Goal: Information Seeking & Learning: Find specific fact

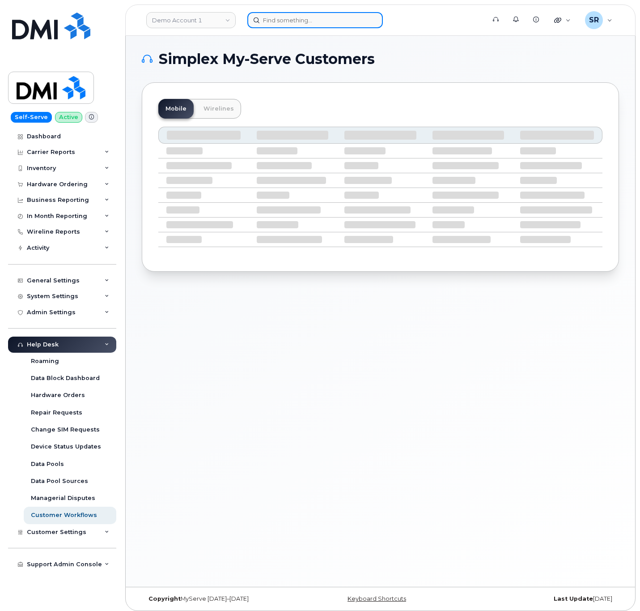
click at [316, 18] on input at bounding box center [315, 20] width 136 height 16
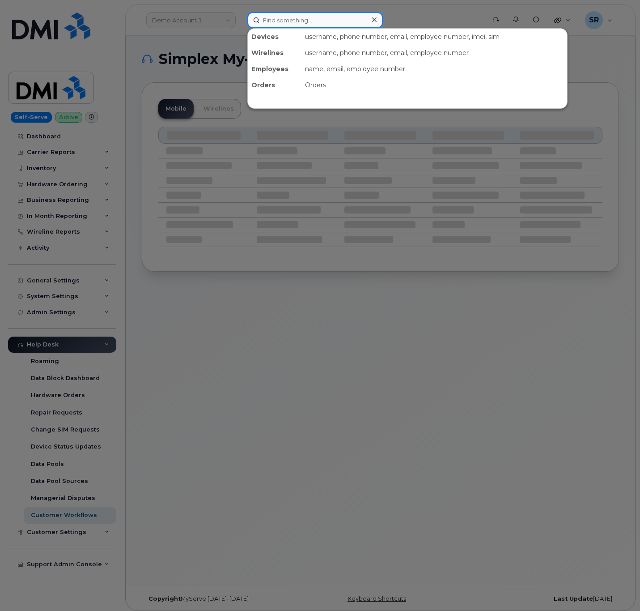
paste input "6098647460"
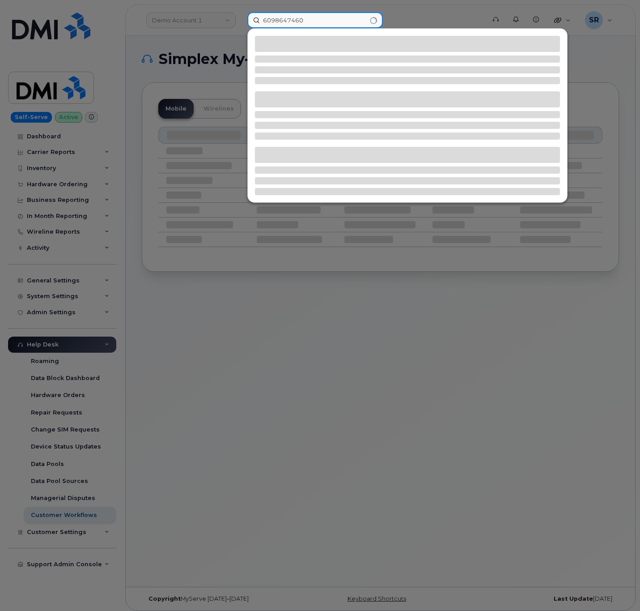
type input "6098647460"
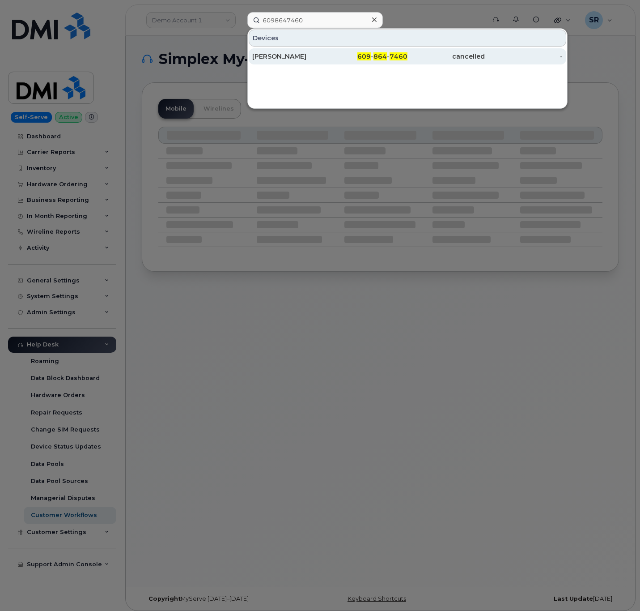
click at [319, 55] on div "JOAN AGUADO" at bounding box center [290, 56] width 77 height 9
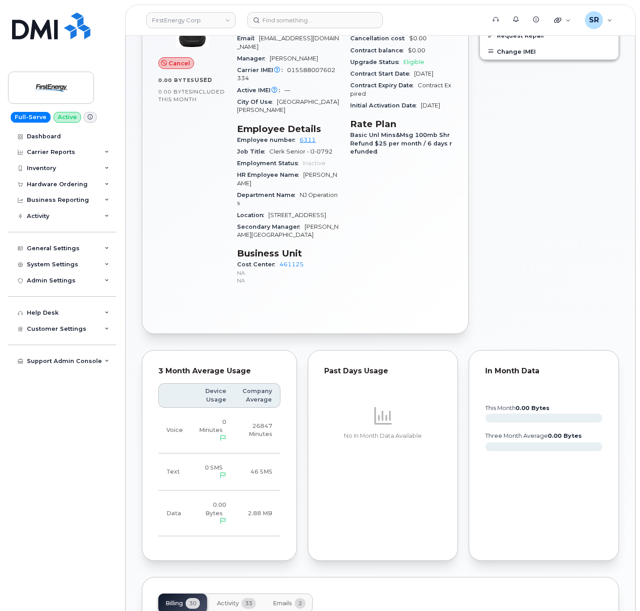
scroll to position [537, 0]
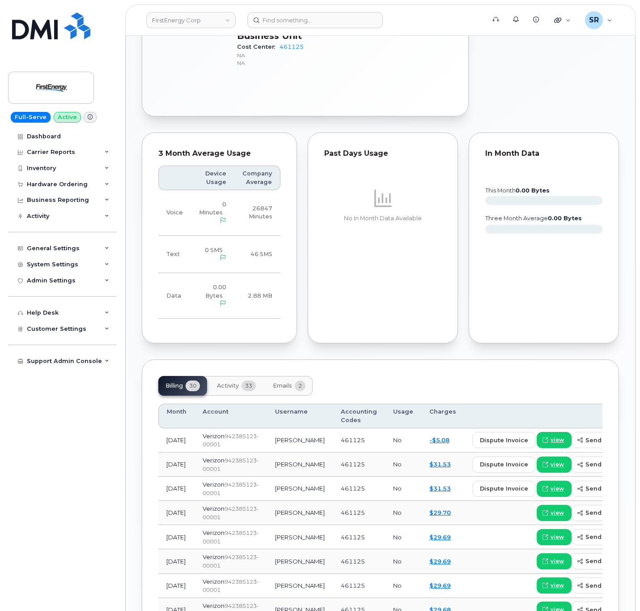
click at [235, 388] on button "Activity 33" at bounding box center [236, 386] width 53 height 20
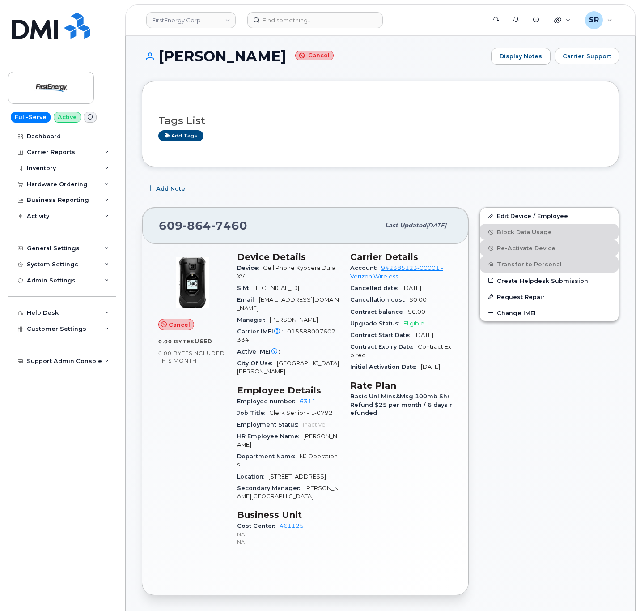
scroll to position [0, 0]
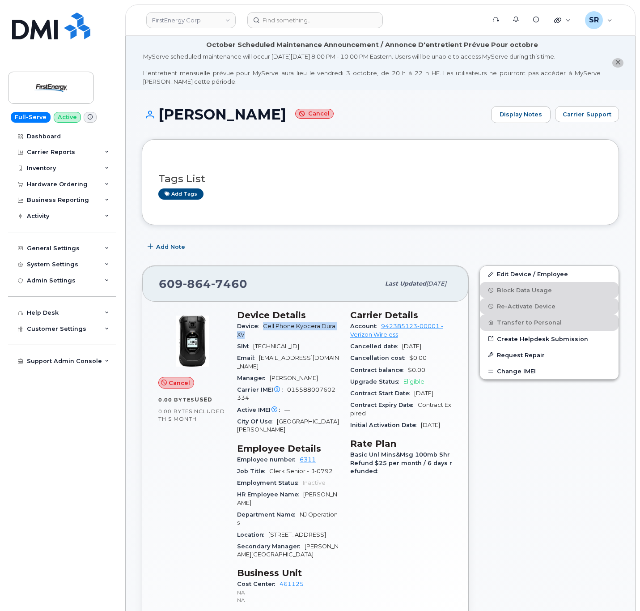
drag, startPoint x: 266, startPoint y: 329, endPoint x: 297, endPoint y: 336, distance: 32.1
click at [297, 336] on div "Device Cell Phone Kyocera Dura XV" at bounding box center [288, 330] width 102 height 20
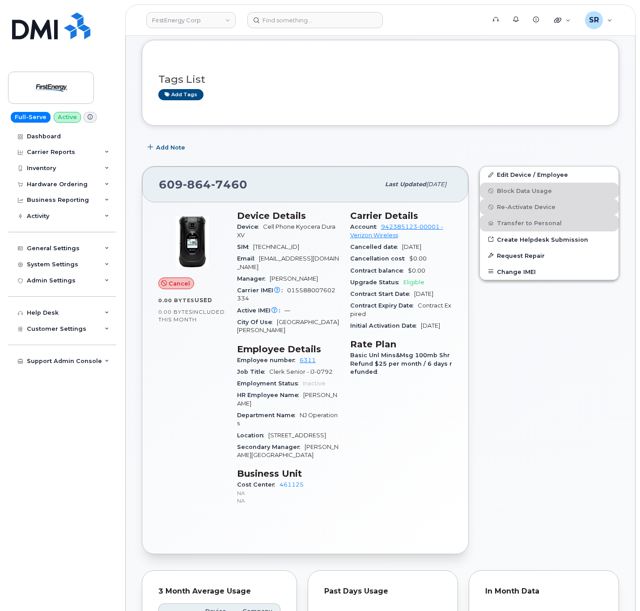
scroll to position [134, 0]
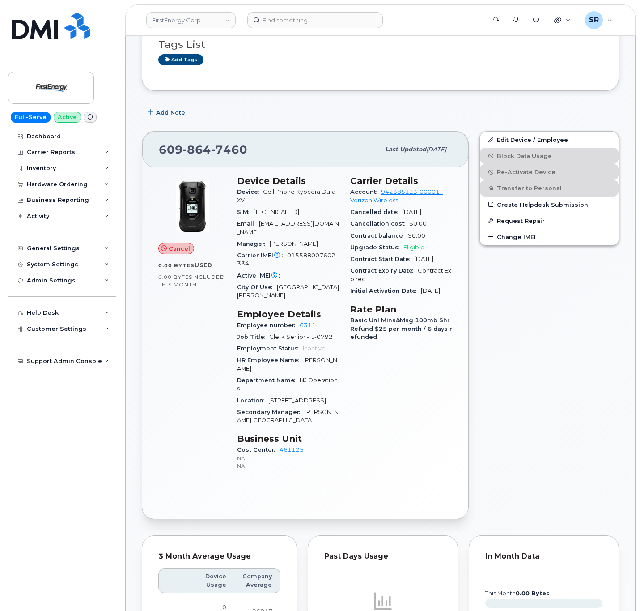
click at [368, 483] on div "Carrier Details Account 942385123-00001 - Verizon Wireless Cancelled date Apr 0…" at bounding box center [401, 326] width 113 height 313
drag, startPoint x: 436, startPoint y: 250, endPoint x: 400, endPoint y: 250, distance: 36.2
click at [400, 250] on div "Upgrade Status Eligible" at bounding box center [401, 248] width 102 height 12
click at [395, 434] on div "Carrier Details Account 942385123-00001 - Verizon Wireless Cancelled date Apr 0…" at bounding box center [401, 326] width 113 height 313
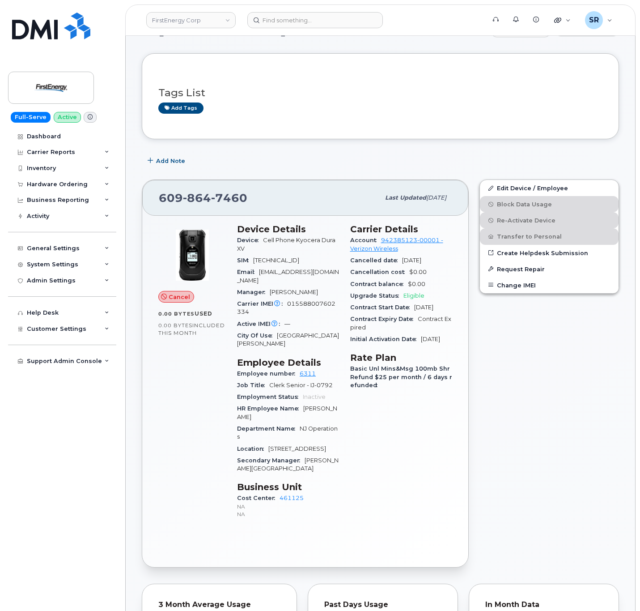
scroll to position [0, 0]
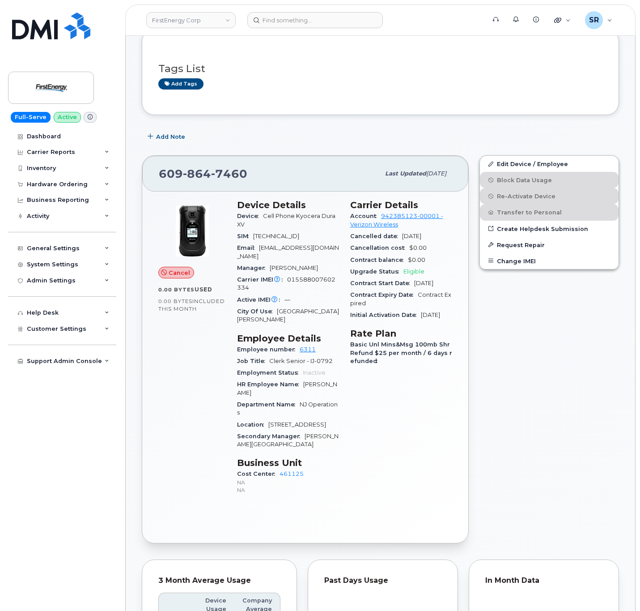
scroll to position [134, 0]
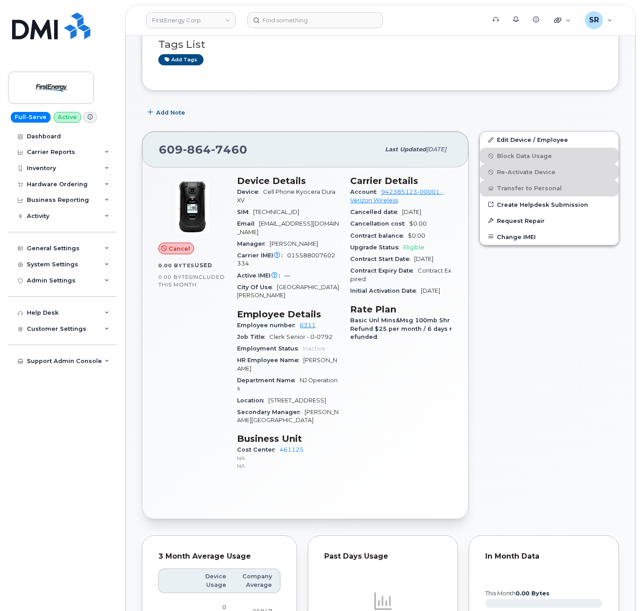
click at [344, 466] on div "Device Details Device Cell Phone Kyocera Dura XV SIM 89148000008096491372 Email…" at bounding box center [288, 326] width 113 height 313
drag, startPoint x: 311, startPoint y: 451, endPoint x: 278, endPoint y: 451, distance: 33.6
click at [278, 451] on div "Cost Center 461125 NA NA" at bounding box center [288, 457] width 102 height 27
copy link "461125"
click at [317, 450] on div "Cost Center 461125 NA NA" at bounding box center [288, 457] width 102 height 27
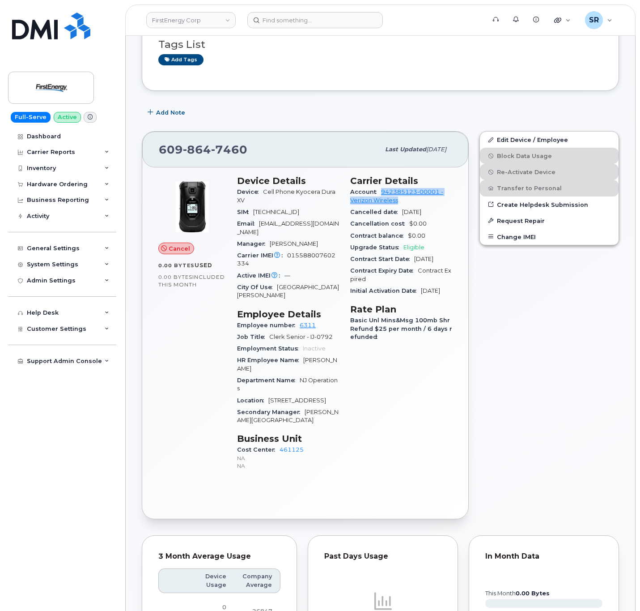
drag, startPoint x: 403, startPoint y: 205, endPoint x: 378, endPoint y: 195, distance: 27.1
click at [378, 195] on div "Account 942385123-00001 - Verizon Wireless" at bounding box center [401, 196] width 102 height 20
copy link "942385123-00001 - Verizon Wireless"
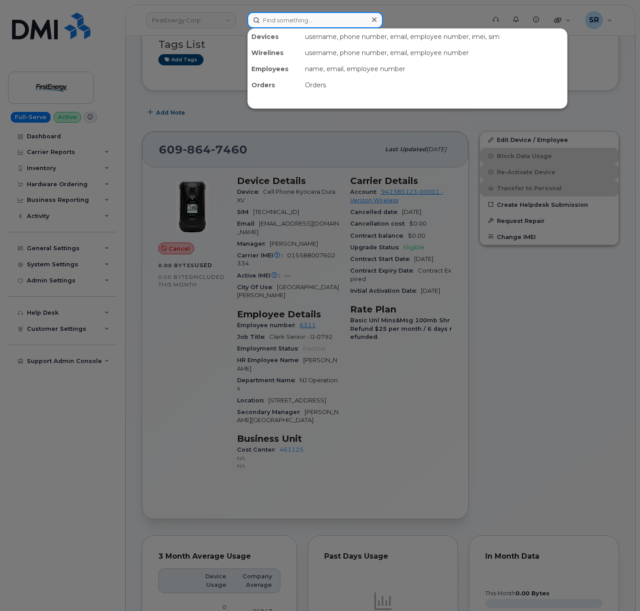
click at [300, 16] on input at bounding box center [315, 20] width 136 height 16
paste input "8148122115"
type input "8148122115"
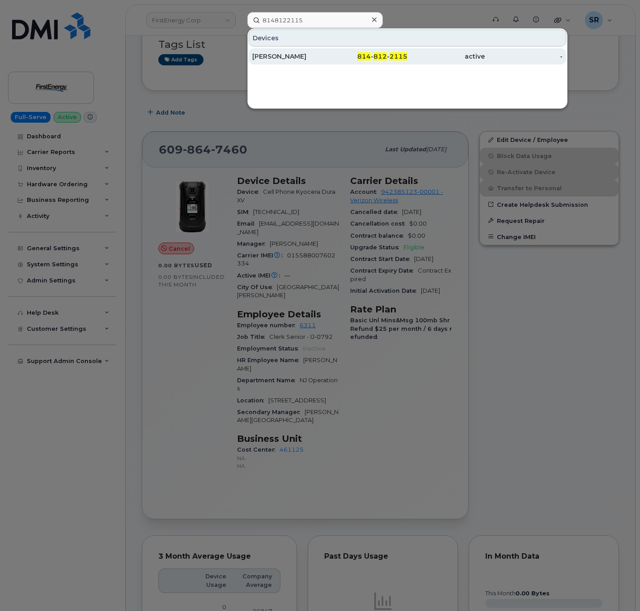
click at [335, 51] on div "814 - 812 - 2115" at bounding box center [368, 56] width 77 height 16
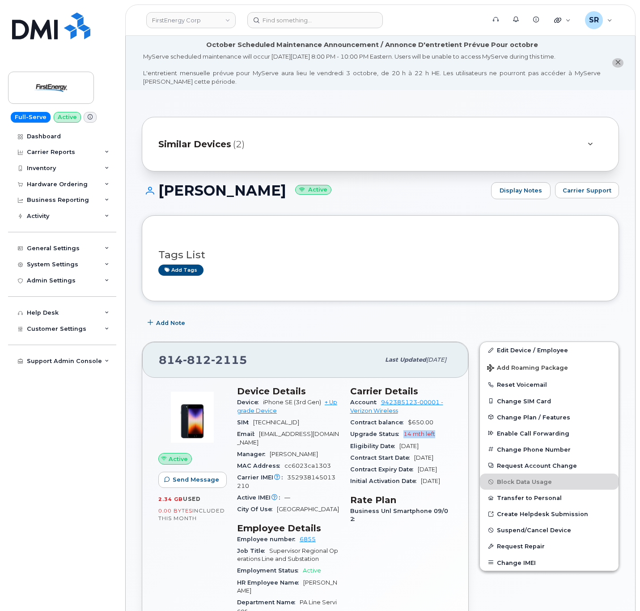
drag, startPoint x: 403, startPoint y: 435, endPoint x: 435, endPoint y: 439, distance: 32.5
click at [435, 439] on div "Upgrade Status 14 mth left" at bounding box center [401, 434] width 102 height 12
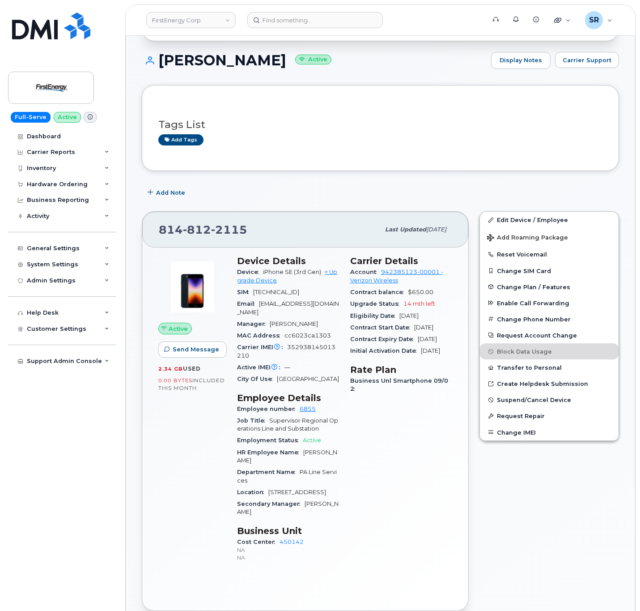
scroll to position [134, 0]
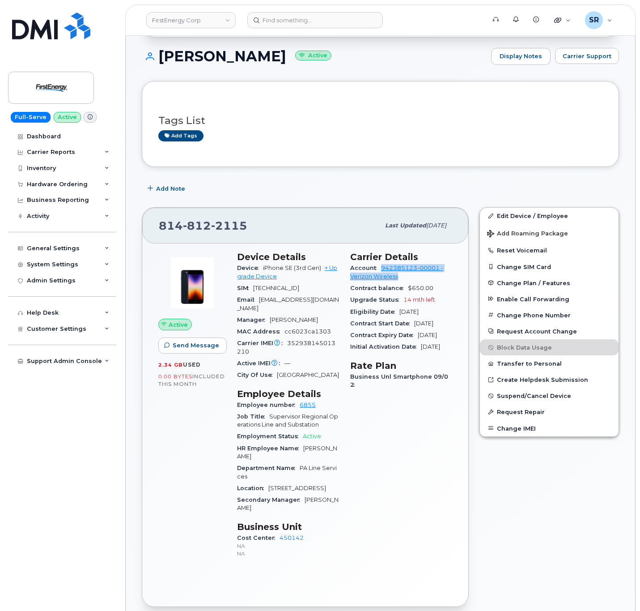
drag, startPoint x: 403, startPoint y: 281, endPoint x: 379, endPoint y: 271, distance: 25.9
click at [379, 271] on div "Account 942385123-00001 - Verizon Wireless" at bounding box center [401, 272] width 102 height 20
copy link "942385123-00001 - Verizon Wireless"
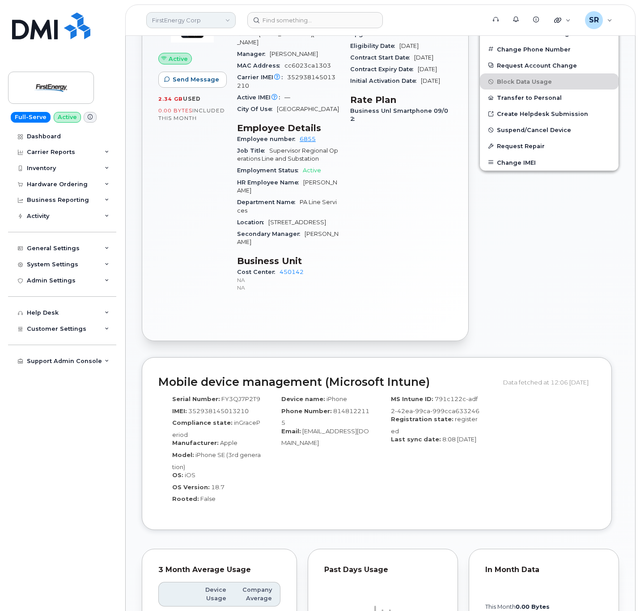
scroll to position [201, 0]
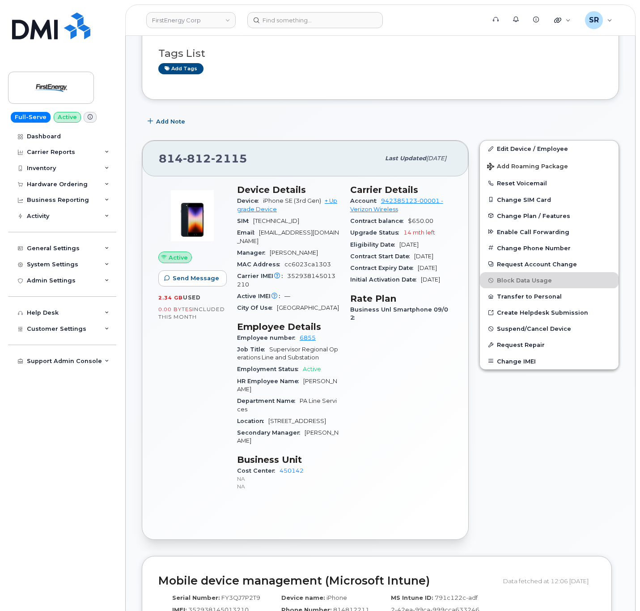
click at [382, 390] on div "Carrier Details Account 942385123-00001 - Verizon Wireless Contract balance $65…" at bounding box center [401, 341] width 113 height 325
drag, startPoint x: 289, startPoint y: 289, endPoint x: 286, endPoint y: 276, distance: 13.6
click at [286, 276] on div "Carrier IMEI Carrier IMEI is reported during the last billing cycle or change o…" at bounding box center [288, 280] width 102 height 20
copy span "352938145013210"
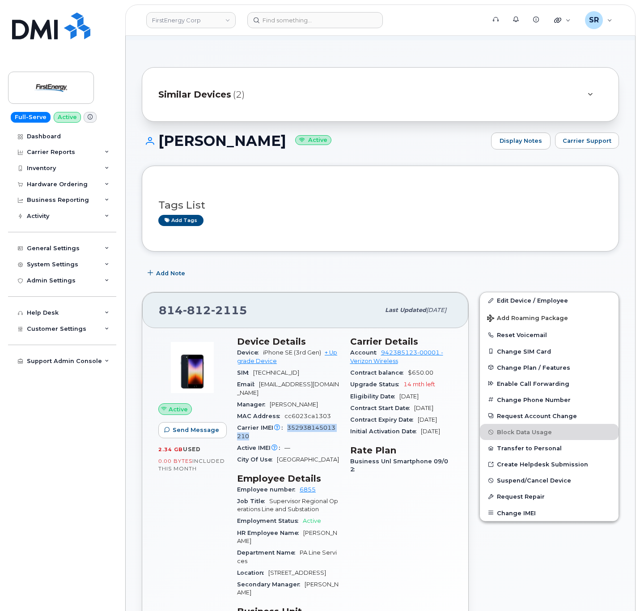
scroll to position [134, 0]
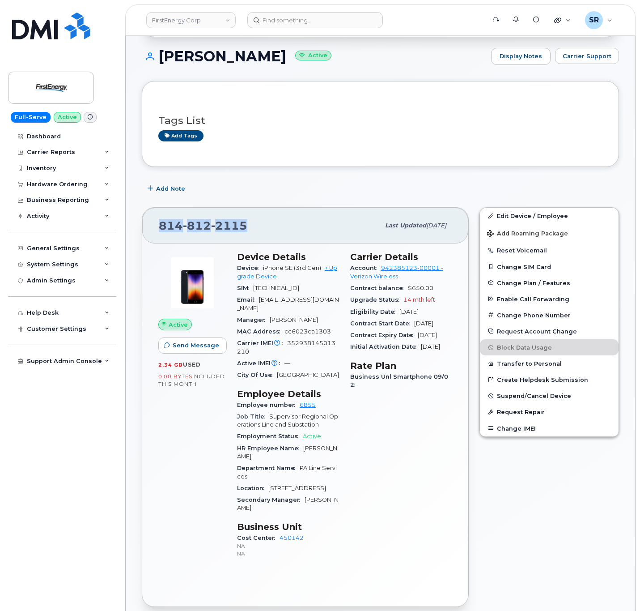
drag, startPoint x: 154, startPoint y: 233, endPoint x: 128, endPoint y: 233, distance: 26.8
copy span "814 812 2115"
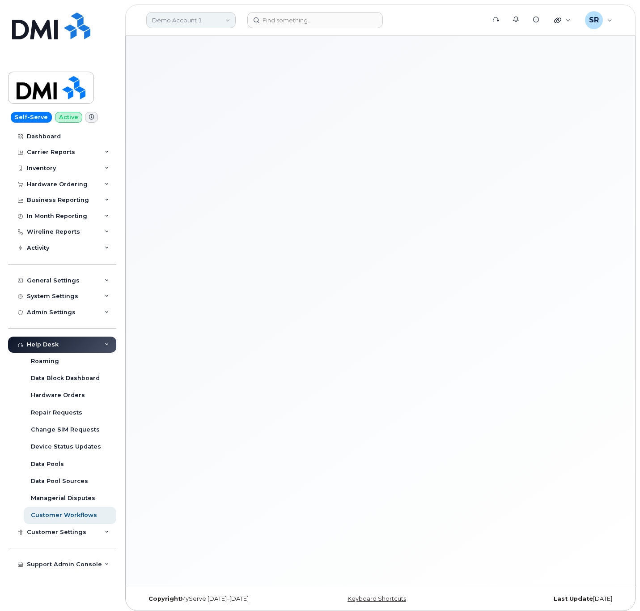
click at [191, 15] on link "Demo Account 1" at bounding box center [190, 20] width 89 height 16
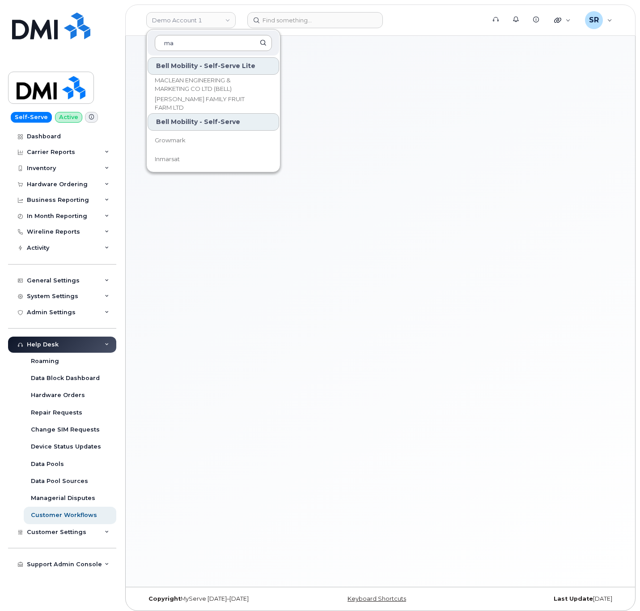
type input "m"
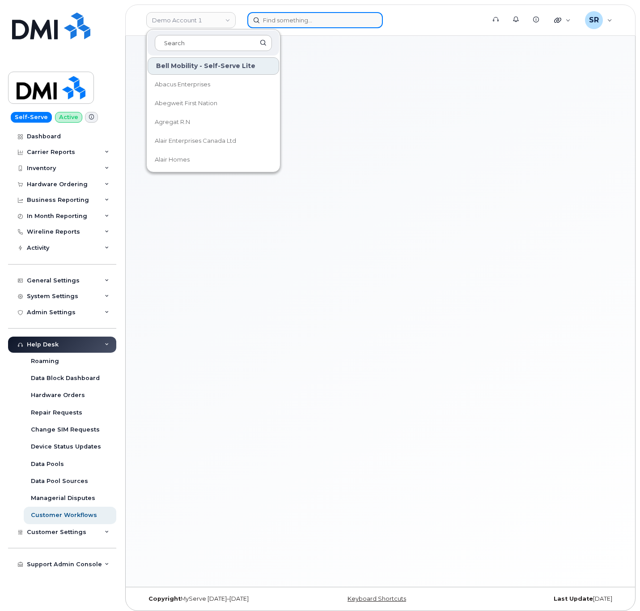
click at [318, 25] on input at bounding box center [315, 20] width 136 height 16
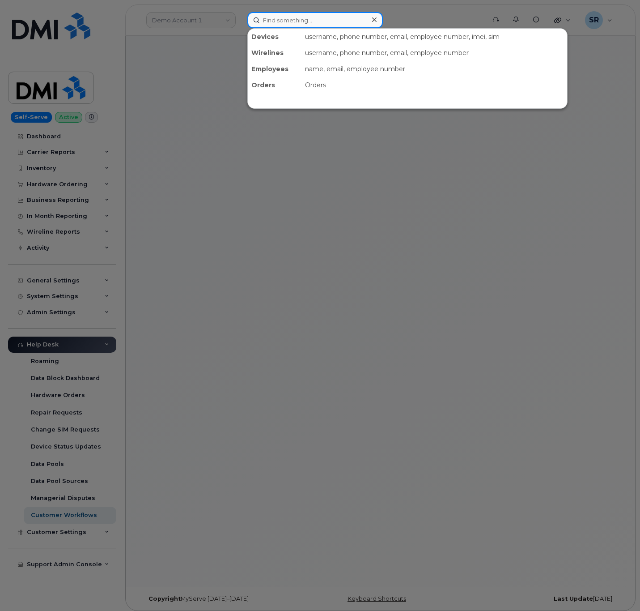
paste input "2293028189"
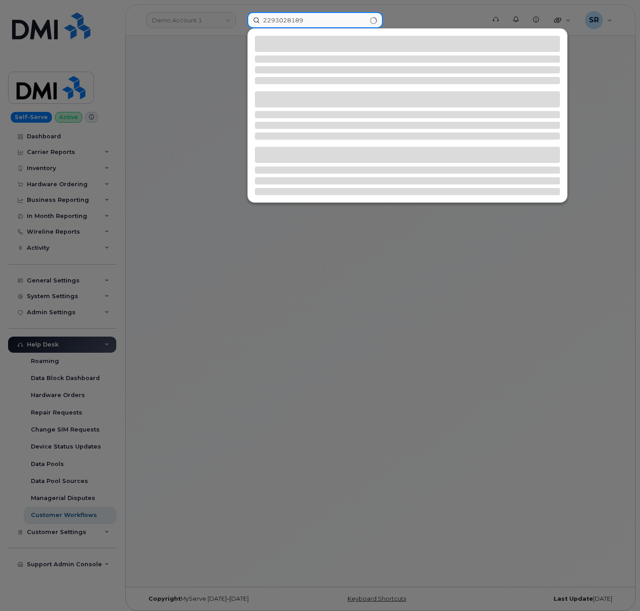
type input "2293028189"
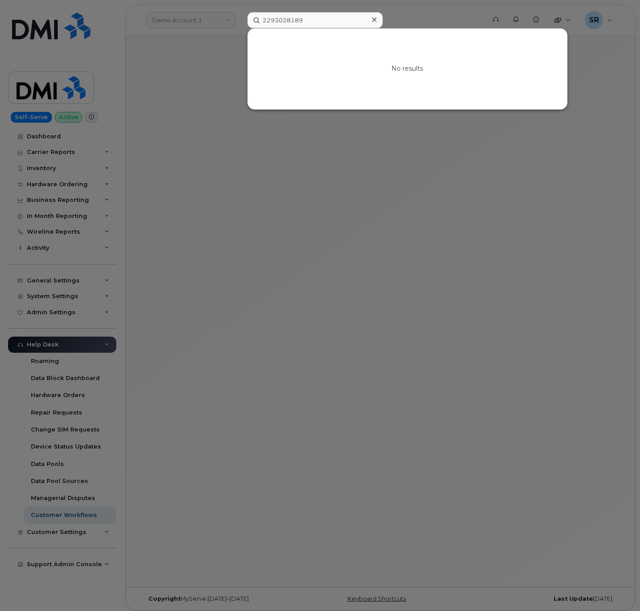
click at [337, 264] on div at bounding box center [320, 305] width 640 height 611
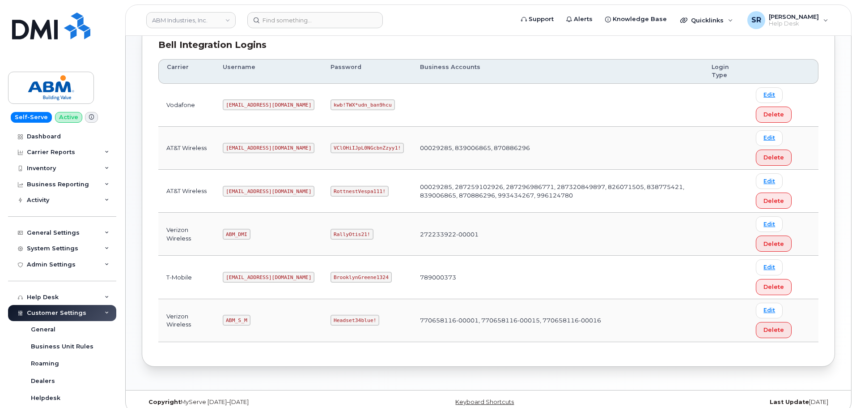
scroll to position [134, 0]
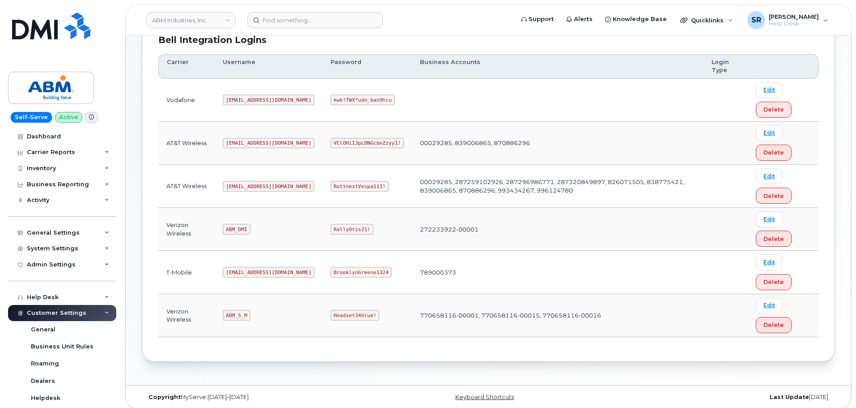
click at [251, 187] on code "[EMAIL_ADDRESS][DOMAIN_NAME]" at bounding box center [269, 186] width 92 height 11
click at [265, 272] on code "[EMAIL_ADDRESS][DOMAIN_NAME]" at bounding box center [269, 272] width 92 height 11
click at [237, 315] on code "ABM_S_M" at bounding box center [236, 315] width 27 height 11
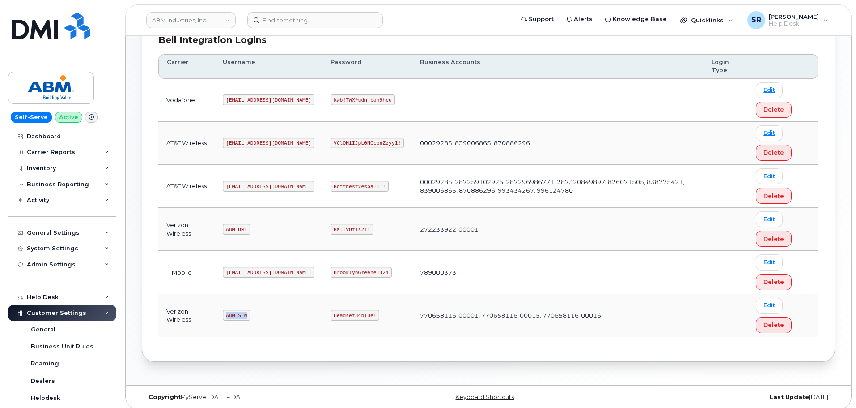
click at [237, 315] on code "ABM_S_M" at bounding box center [236, 315] width 27 height 11
click at [272, 298] on td "ABM_S_M" at bounding box center [269, 315] width 108 height 43
click at [241, 186] on code "abm@dminc.com" at bounding box center [269, 186] width 92 height 11
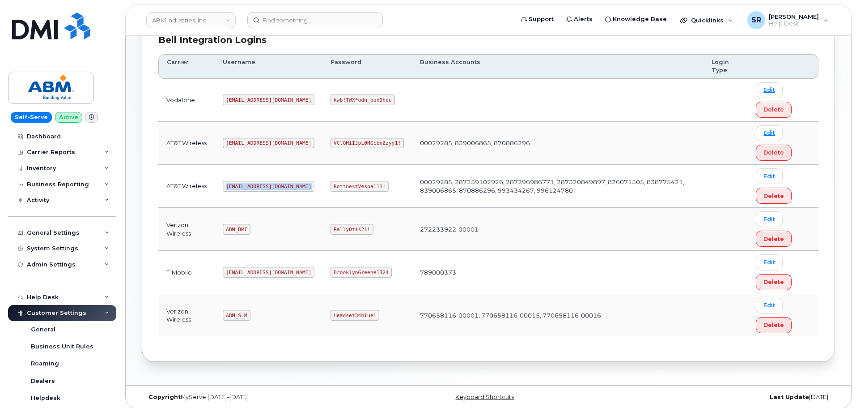
click at [241, 186] on code "abm@dminc.com" at bounding box center [269, 186] width 92 height 11
copy code "abm@dminc.com"
click at [331, 190] on code "RottnestVespa111!" at bounding box center [360, 186] width 58 height 11
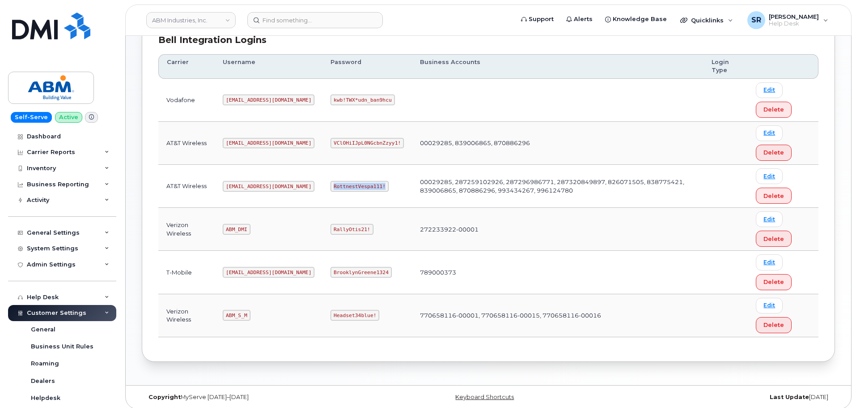
copy code "RottnestVespa111!"
click at [285, 263] on td "abm@dminc.com" at bounding box center [269, 272] width 108 height 43
click at [240, 313] on code "ABM_S_M" at bounding box center [236, 315] width 27 height 11
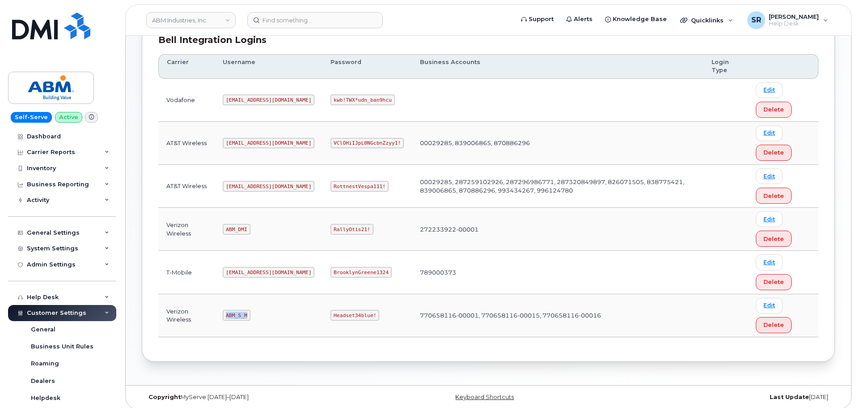
copy code "ABM_S_M"
click at [331, 315] on code "Headset34blue!" at bounding box center [355, 315] width 49 height 11
copy code "Headset34blue!"
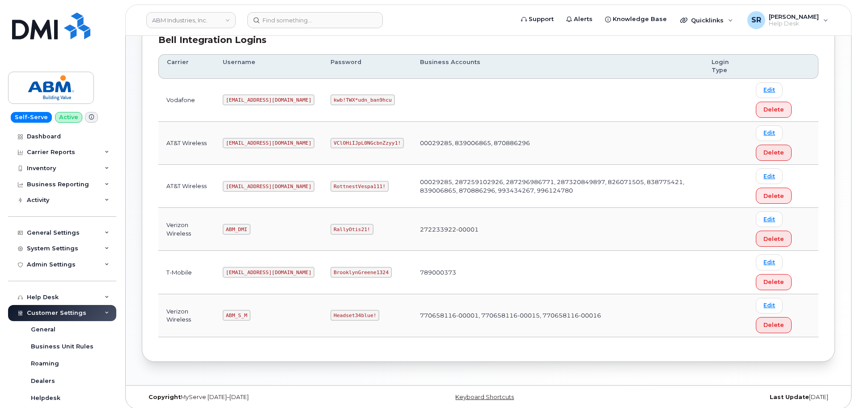
click at [251, 308] on td "ABM_S_M" at bounding box center [269, 315] width 108 height 43
drag, startPoint x: 227, startPoint y: 187, endPoint x: 263, endPoint y: 188, distance: 35.8
click at [263, 188] on code "abm@dminc.com" at bounding box center [269, 186] width 92 height 11
click at [366, 185] on td "RottnestVespa111!" at bounding box center [367, 186] width 89 height 43
drag, startPoint x: 613, startPoint y: 182, endPoint x: 647, endPoint y: 183, distance: 34.0
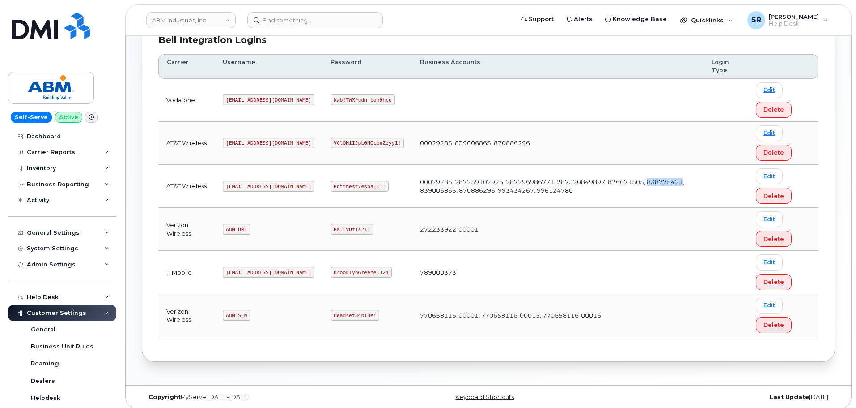
click at [647, 183] on td "00029285, 287259102926, 287296986771, 287320849897, 826071505, 838775421, 83900…" at bounding box center [558, 186] width 292 height 43
copy td "838775421"
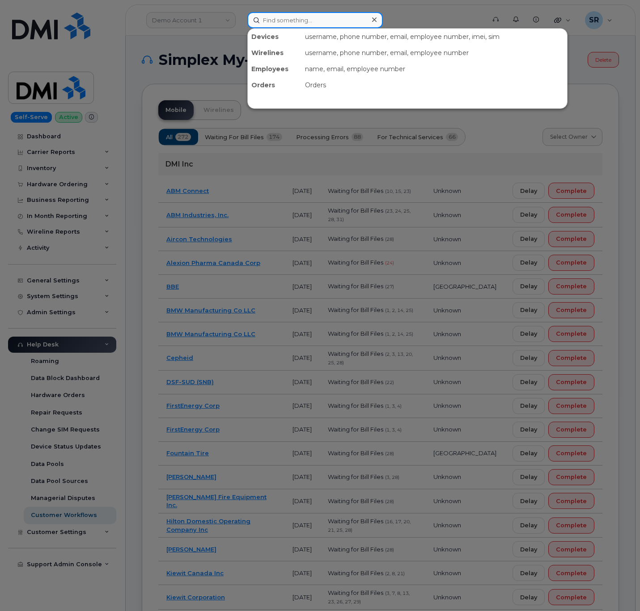
click at [316, 21] on input at bounding box center [315, 20] width 136 height 16
paste input "[PERSON_NAME]"
type input "[PERSON_NAME]"
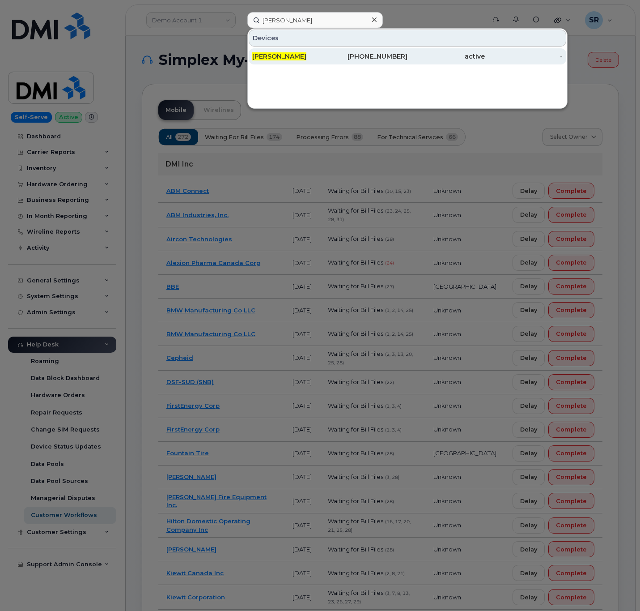
click at [353, 55] on div "920-246-6661" at bounding box center [368, 56] width 77 height 9
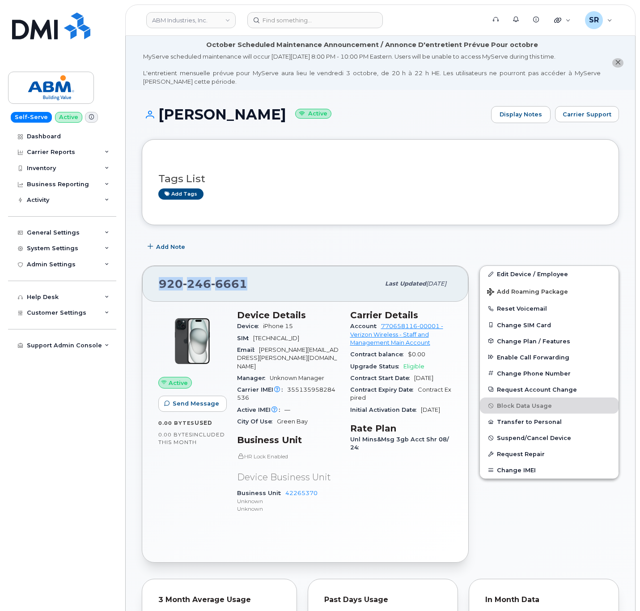
drag, startPoint x: 254, startPoint y: 282, endPoint x: 142, endPoint y: 285, distance: 111.9
click at [142, 285] on div "[PHONE_NUMBER] Last updated [DATE]" at bounding box center [305, 284] width 326 height 36
copy span "[PHONE_NUMBER]"
click at [295, 113] on small "Active" at bounding box center [313, 114] width 36 height 10
drag, startPoint x: 420, startPoint y: 80, endPoint x: 354, endPoint y: 99, distance: 68.7
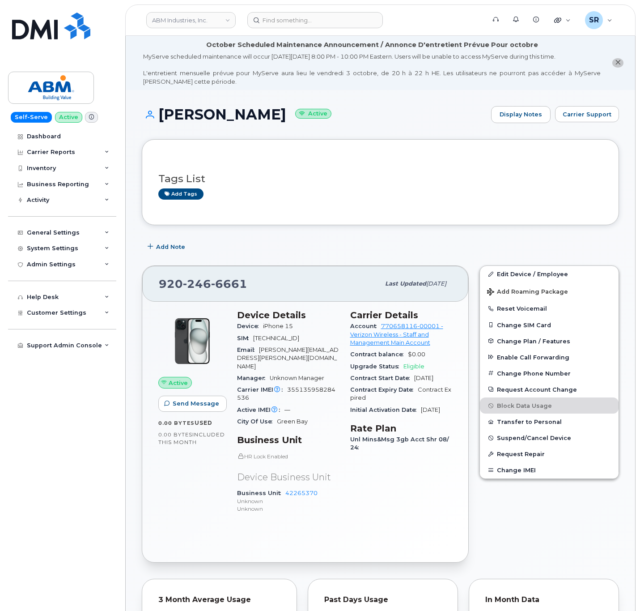
click at [421, 82] on div "MyServe scheduled maintenance will occur [DATE][DATE] 8:00 PM - 10:00 PM Easter…" at bounding box center [372, 68] width 458 height 33
